Goal: Complete application form

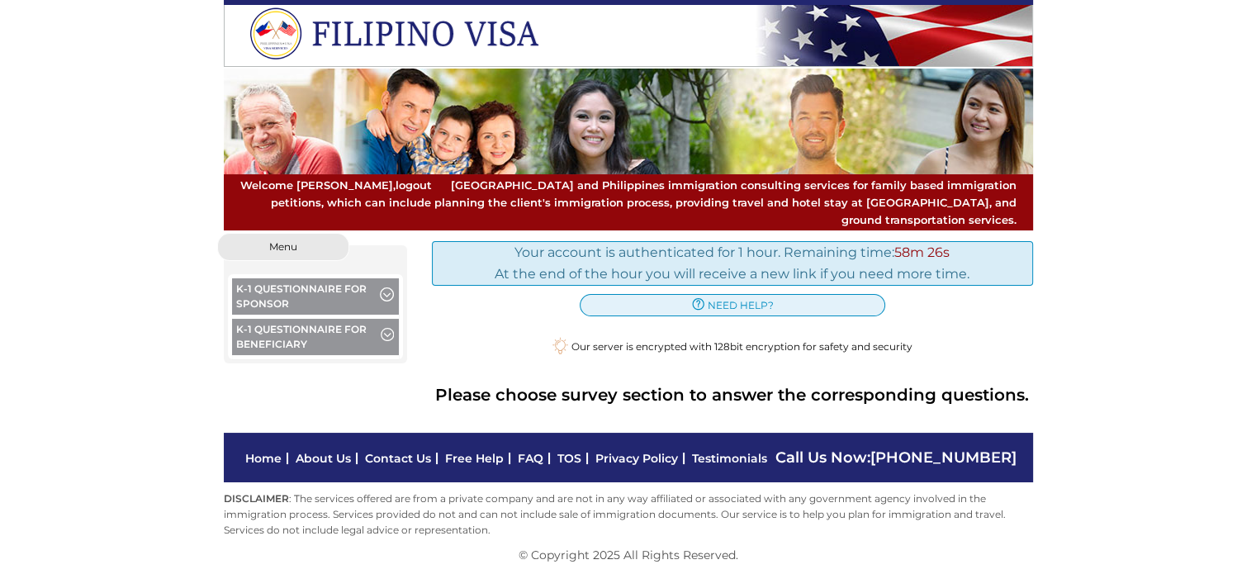
click at [303, 282] on button "K-1 Questionnaire for Sponsor" at bounding box center [316, 298] width 168 height 40
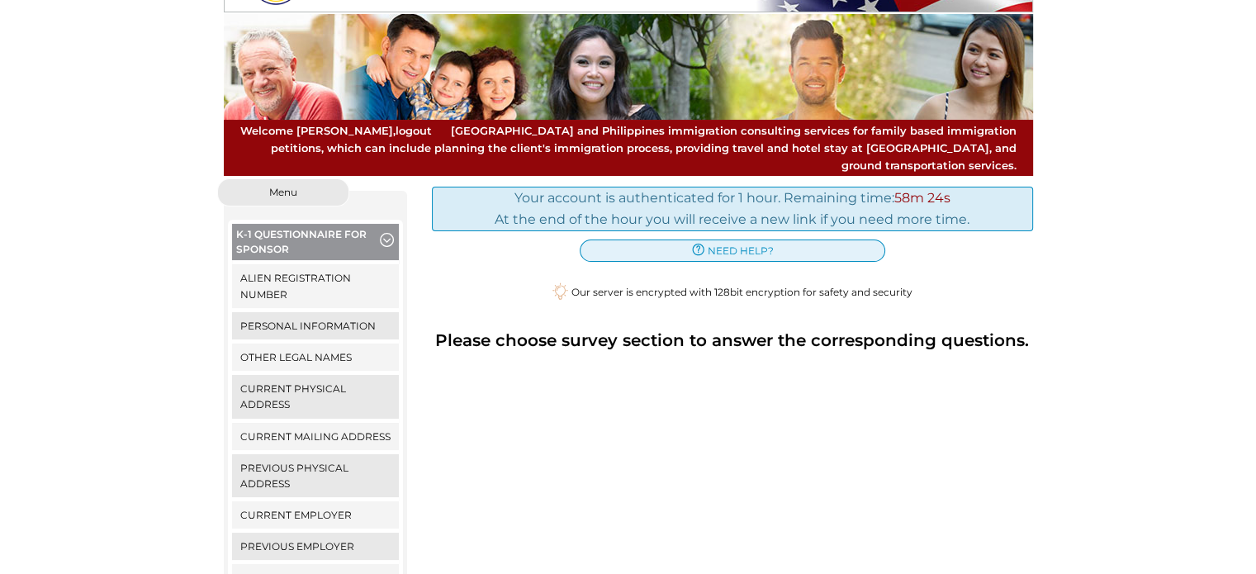
scroll to position [83, 0]
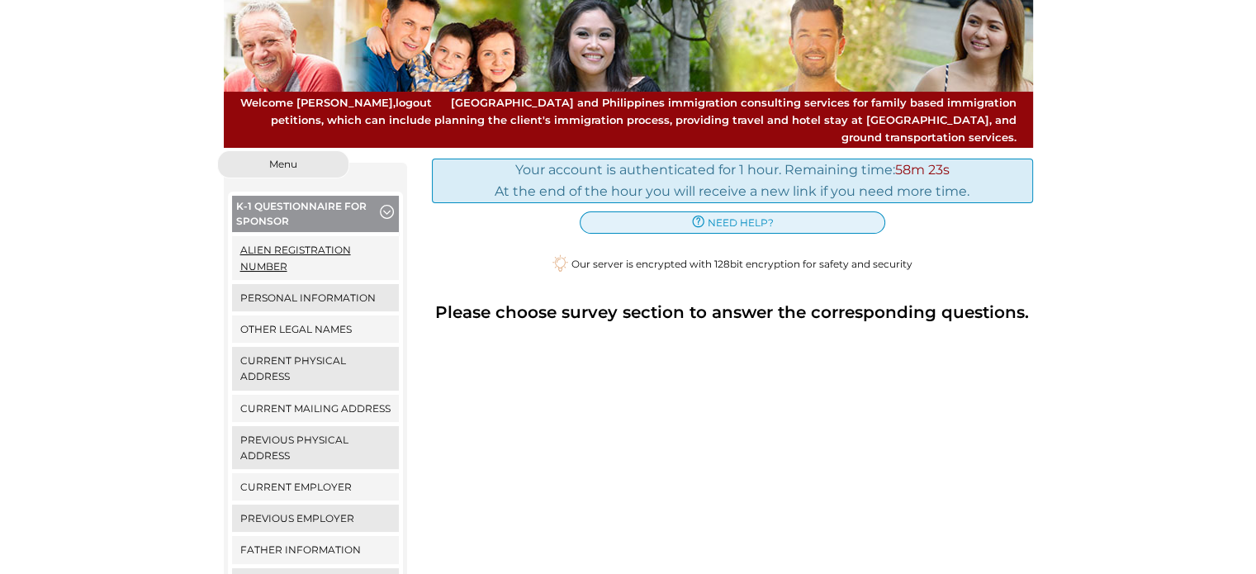
click at [322, 248] on link "Alien Registration Number" at bounding box center [316, 257] width 168 height 43
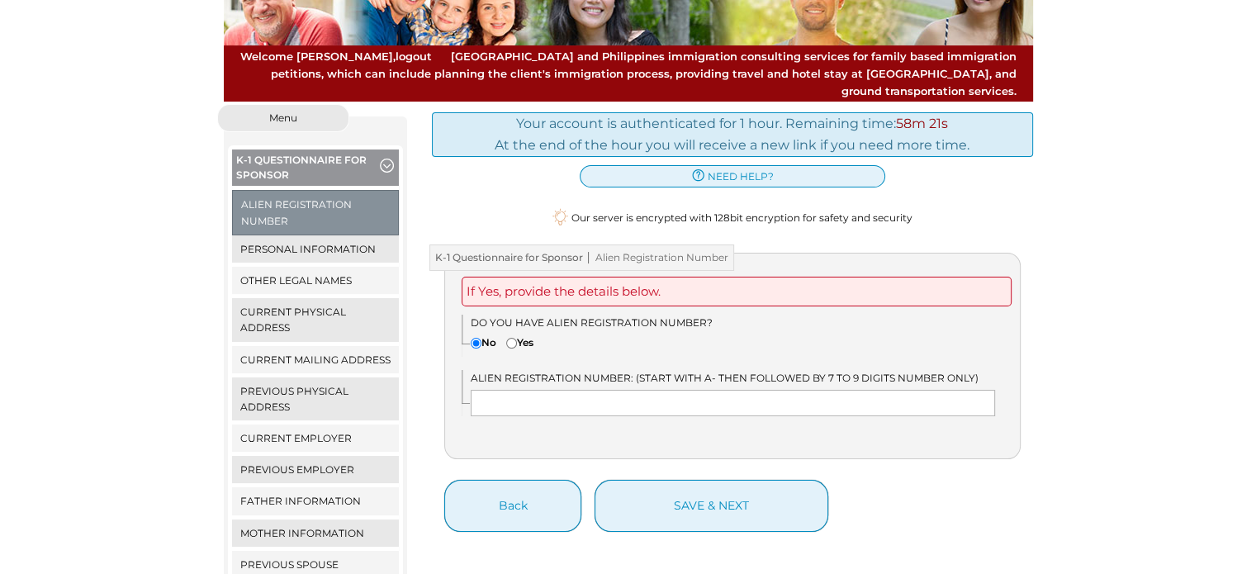
scroll to position [165, 0]
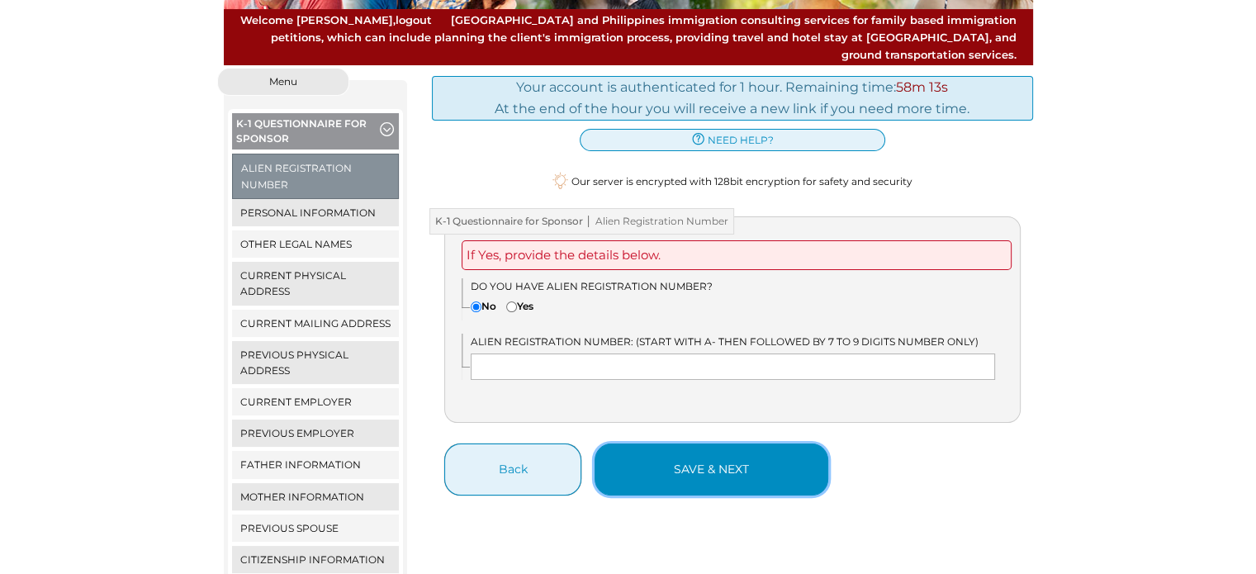
click at [672, 462] on button "save & next" at bounding box center [712, 469] width 234 height 52
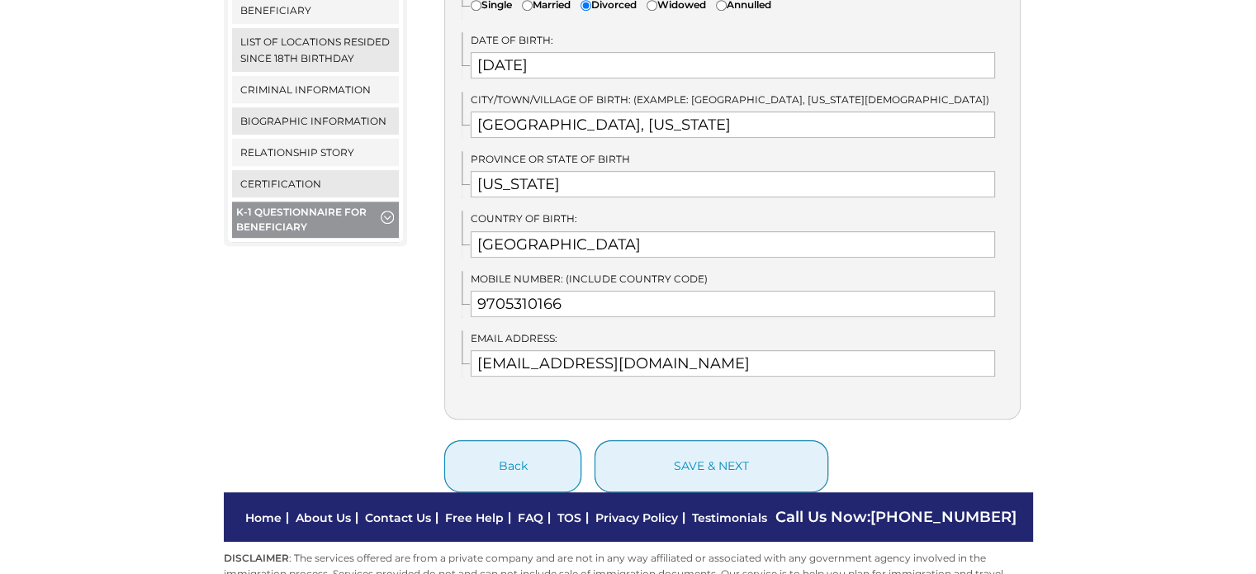
scroll to position [888, 0]
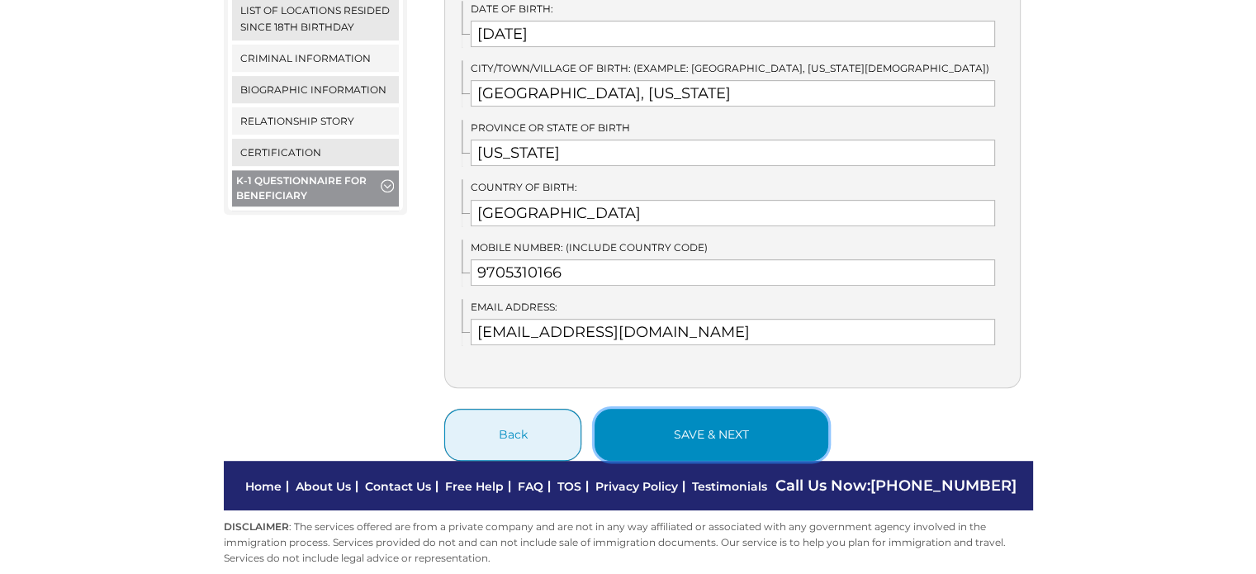
click at [761, 424] on button "save & next" at bounding box center [712, 435] width 234 height 52
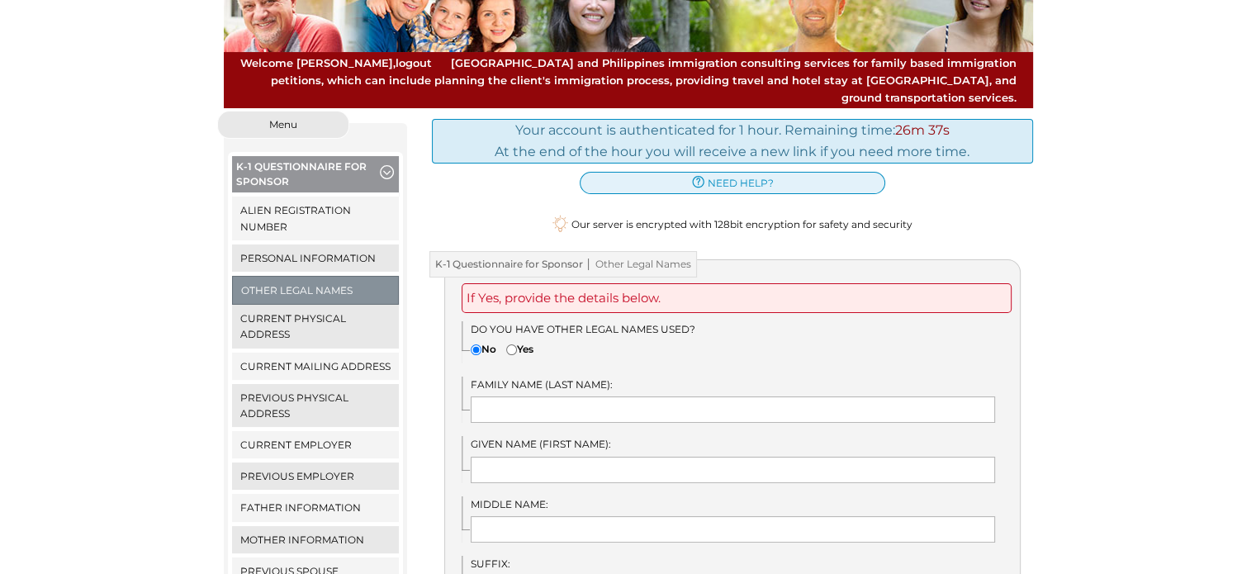
scroll to position [83, 0]
